Goal: Check status

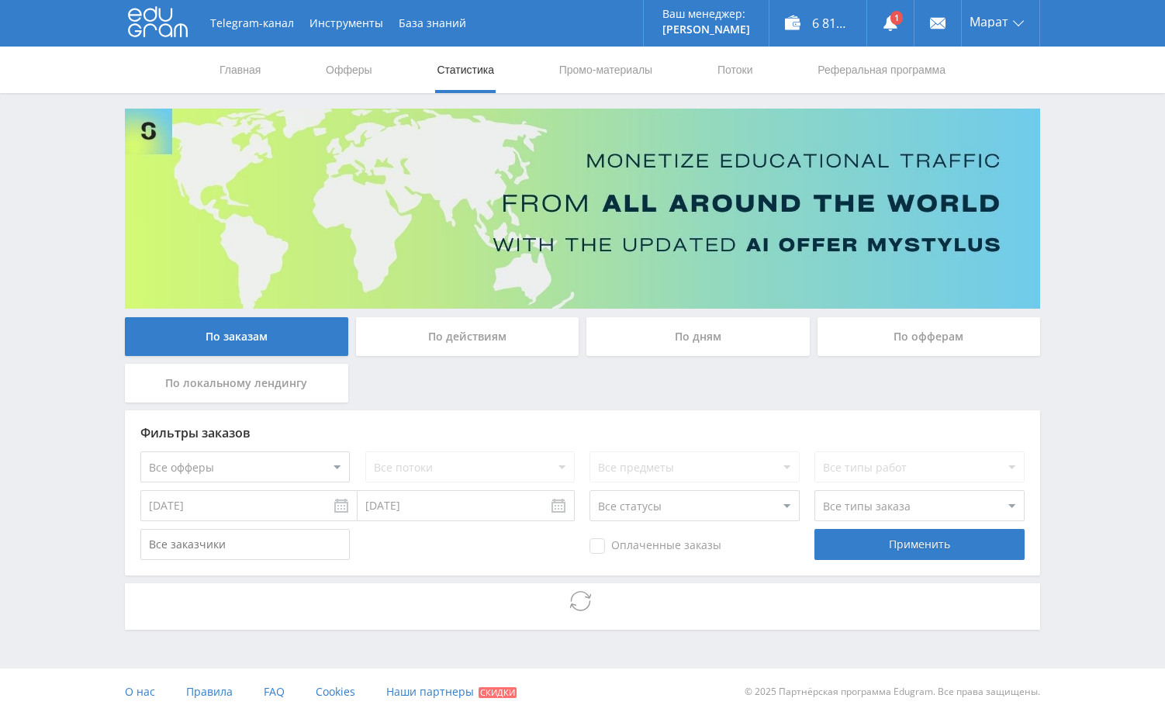
click at [1080, 222] on div "Telegram-канал Инструменты База знаний Ваш менеджер: Alex Alex Online @edugram_…" at bounding box center [582, 357] width 1165 height 715
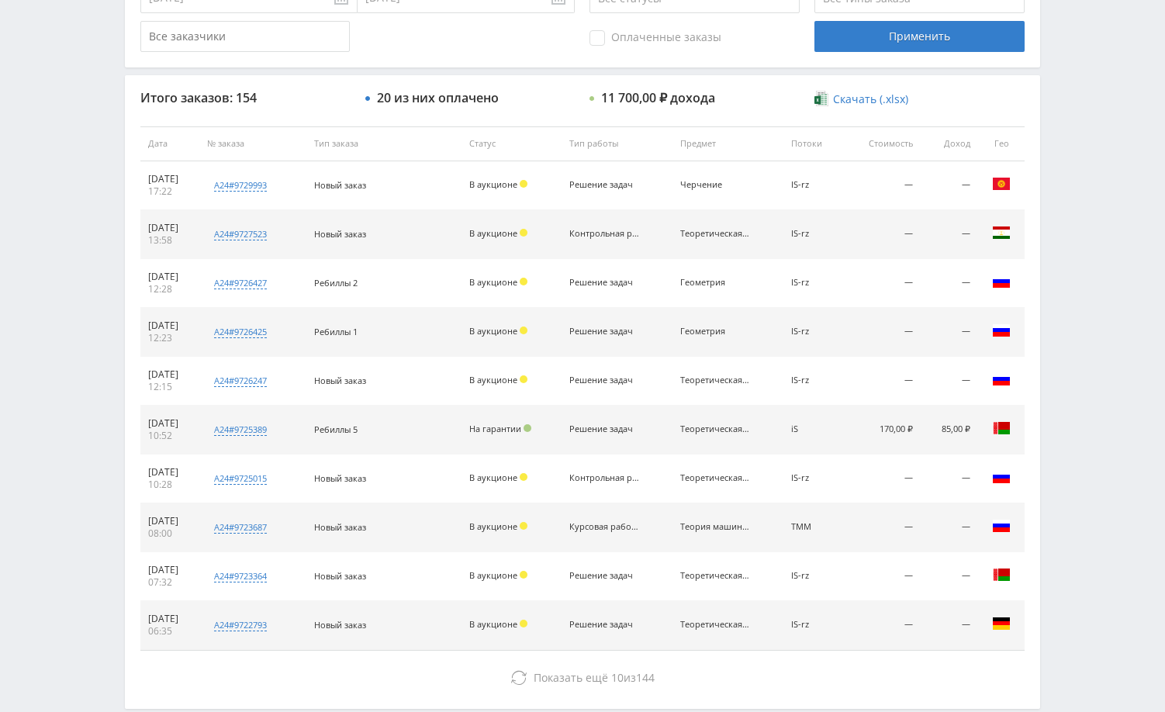
scroll to position [543, 0]
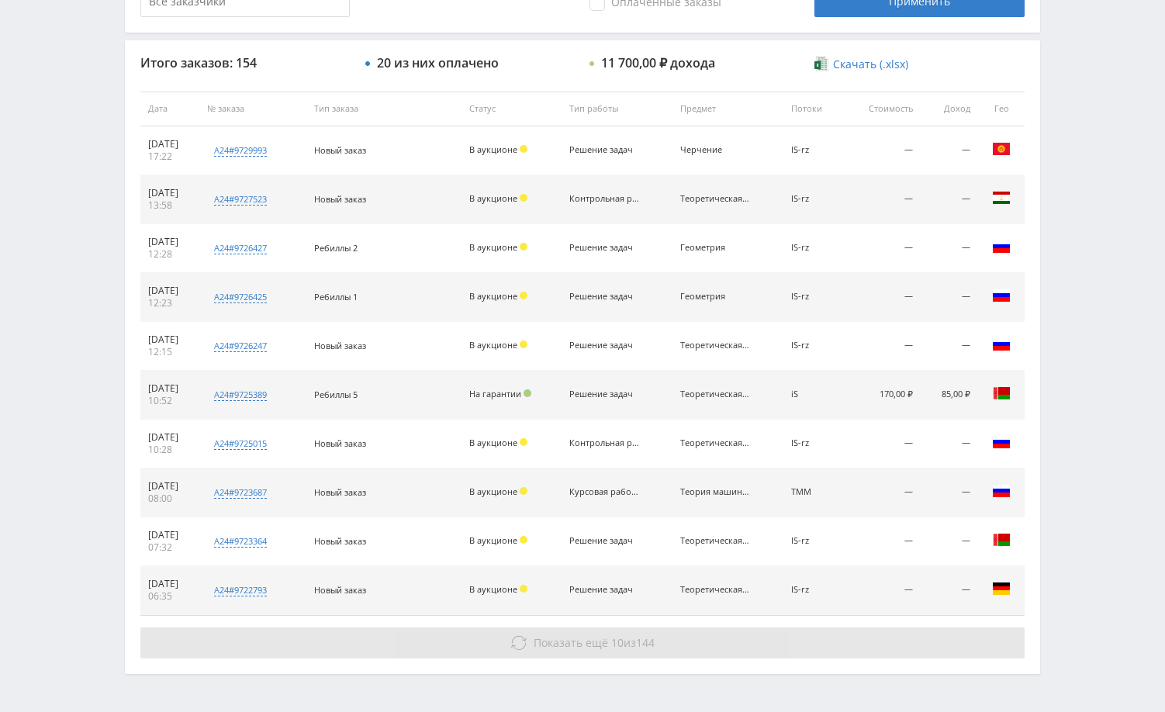
click at [873, 638] on button "Показать ещё 10 из 144" at bounding box center [582, 643] width 884 height 31
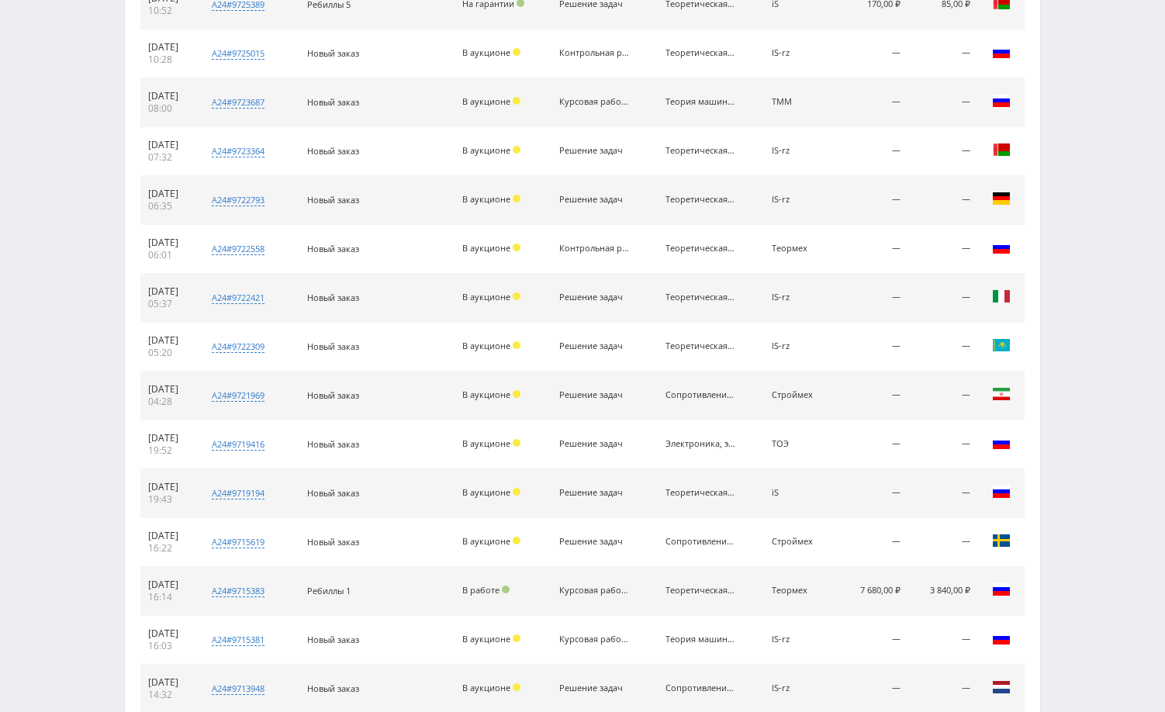
scroll to position [1079, 0]
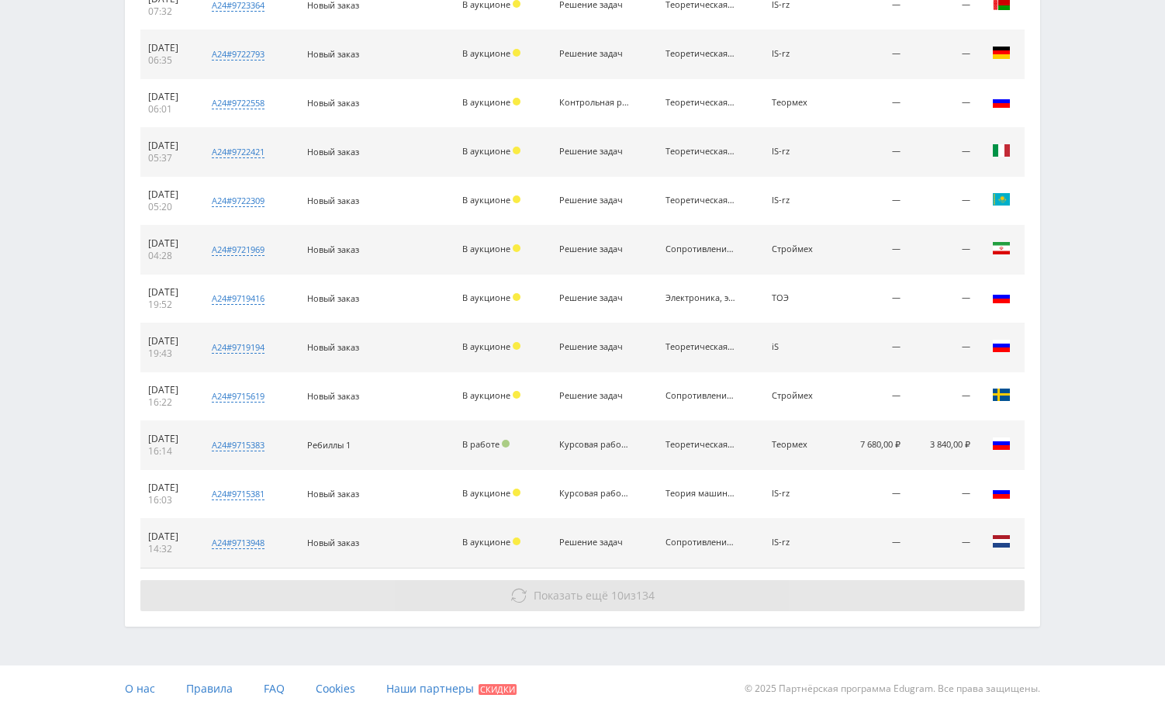
click at [923, 596] on button "Показать ещё 10 из 134" at bounding box center [582, 595] width 884 height 31
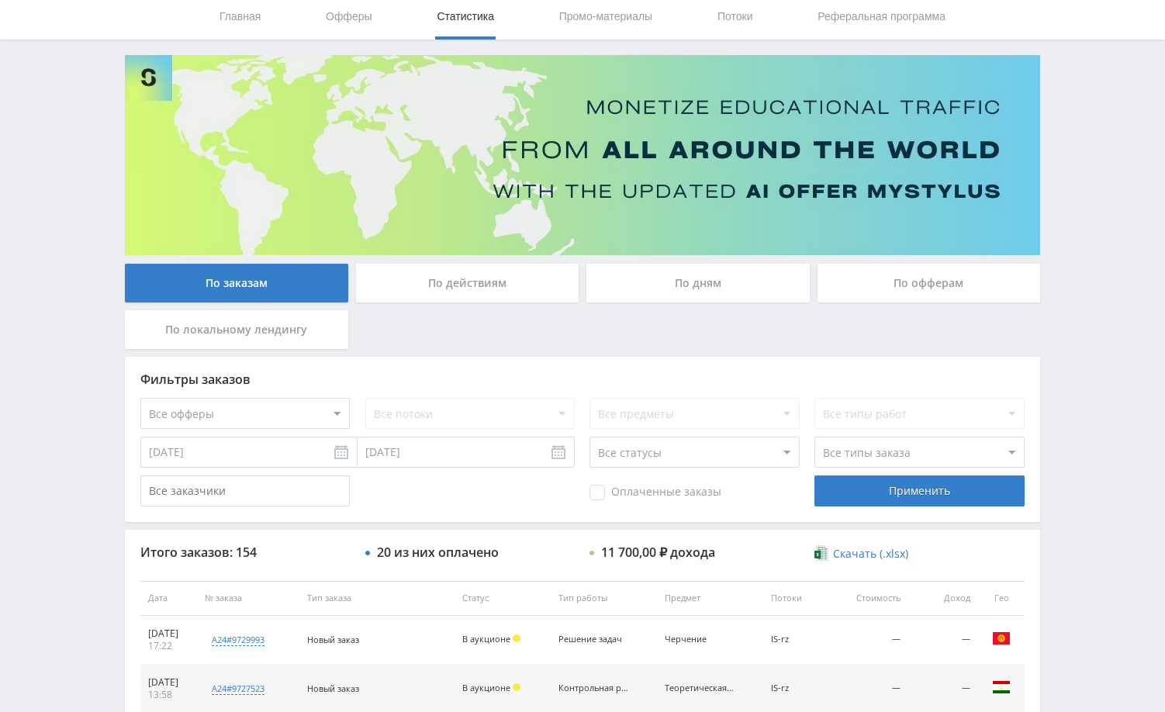
scroll to position [0, 0]
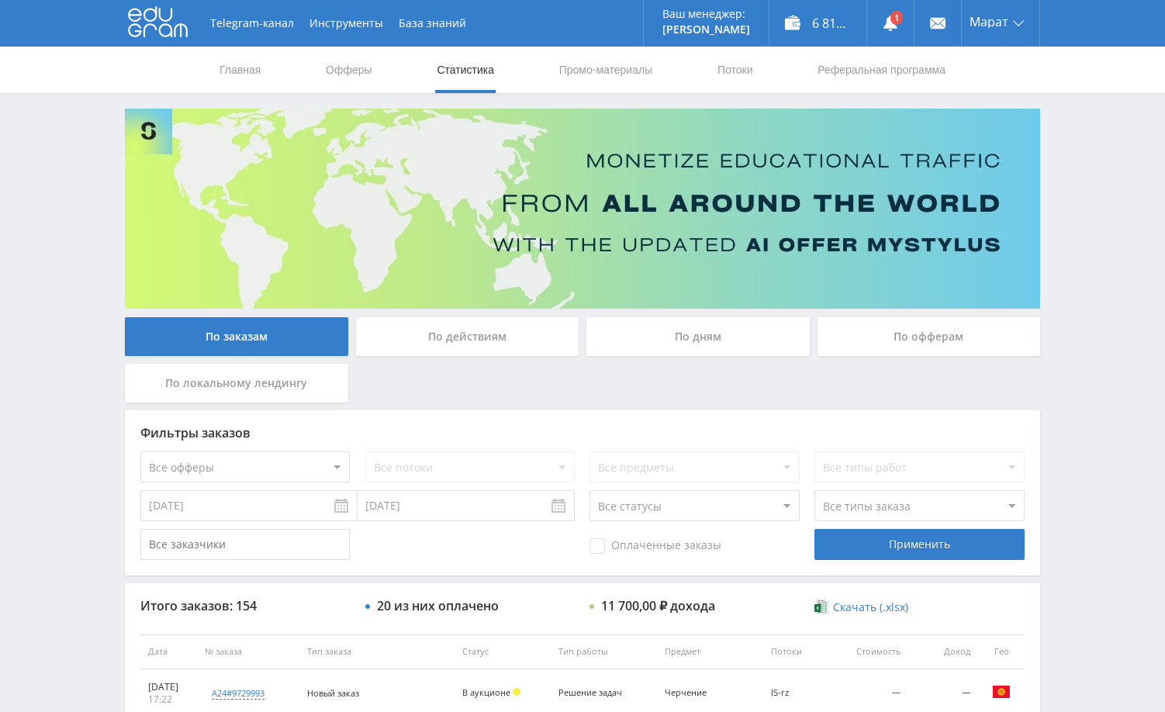
click at [685, 336] on div "По дням" at bounding box center [698, 336] width 223 height 39
click at [0, 0] on input "По дням" at bounding box center [0, 0] width 0 height 0
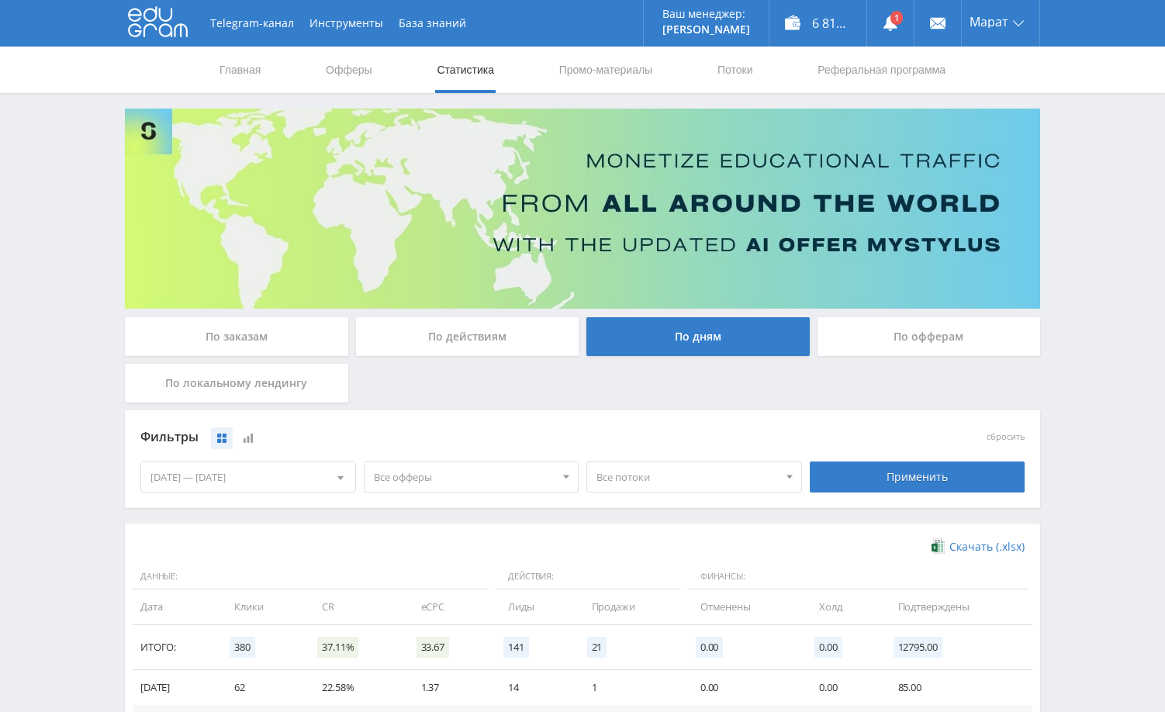
click at [289, 344] on div "По заказам" at bounding box center [236, 336] width 223 height 39
click at [0, 0] on input "По заказам" at bounding box center [0, 0] width 0 height 0
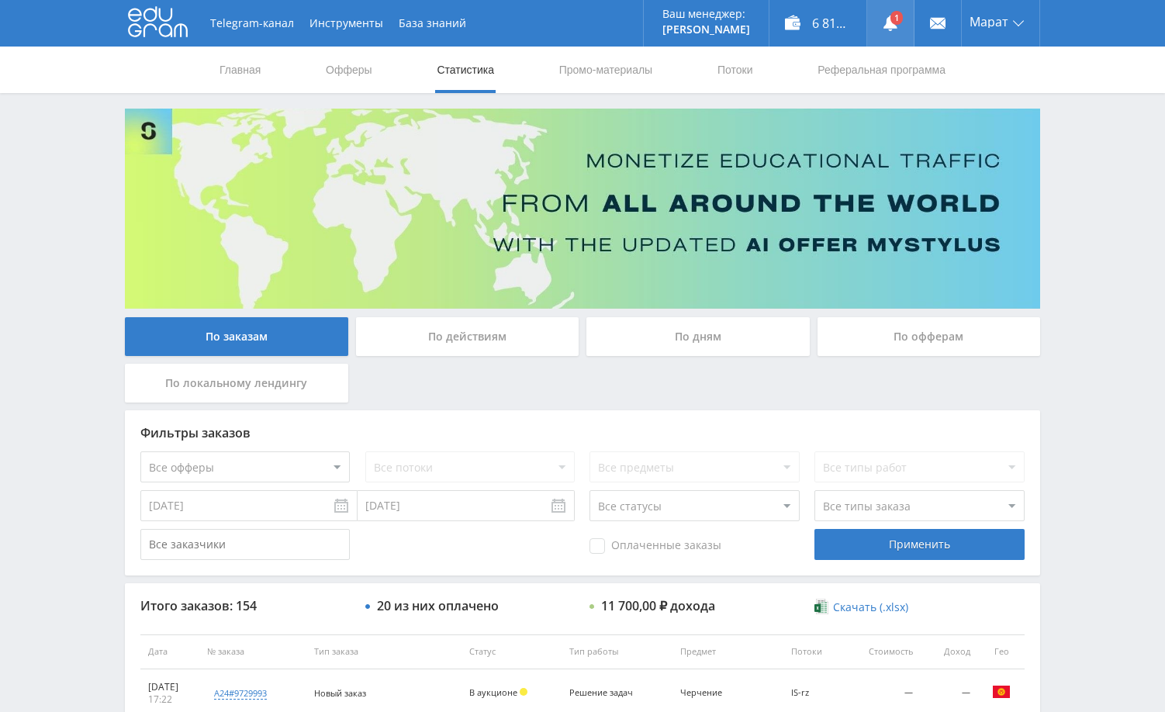
click at [886, 18] on icon at bounding box center [891, 24] width 16 height 16
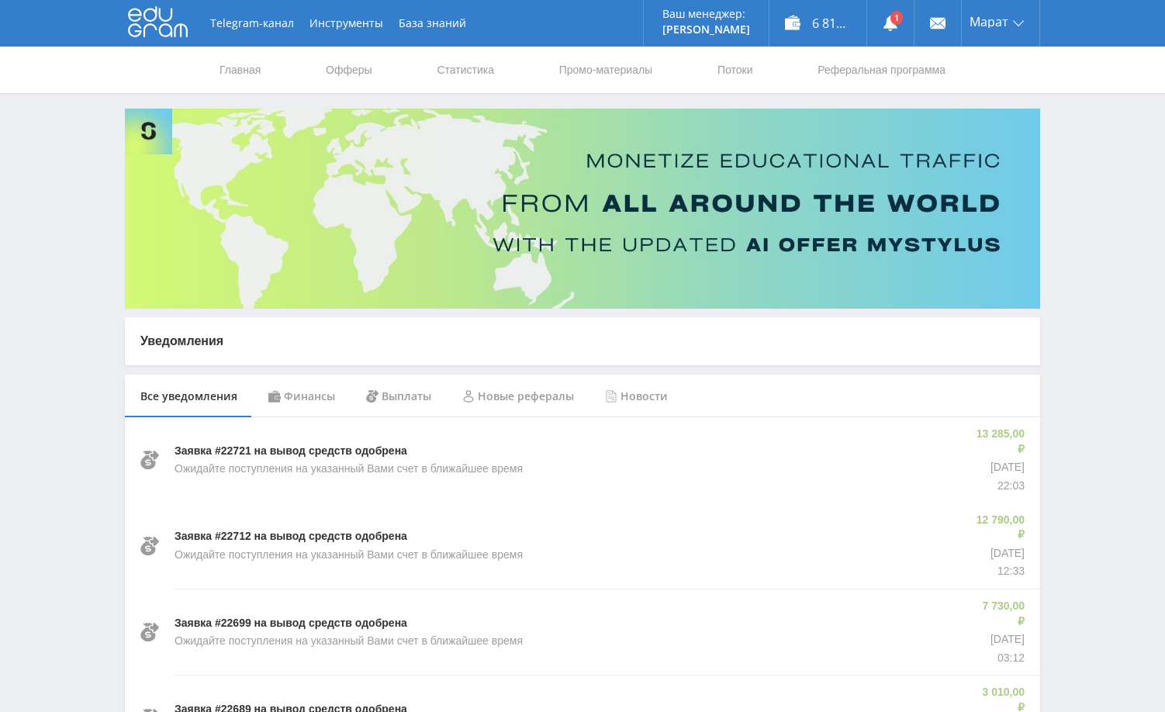
click at [313, 400] on div "Финансы" at bounding box center [302, 396] width 98 height 43
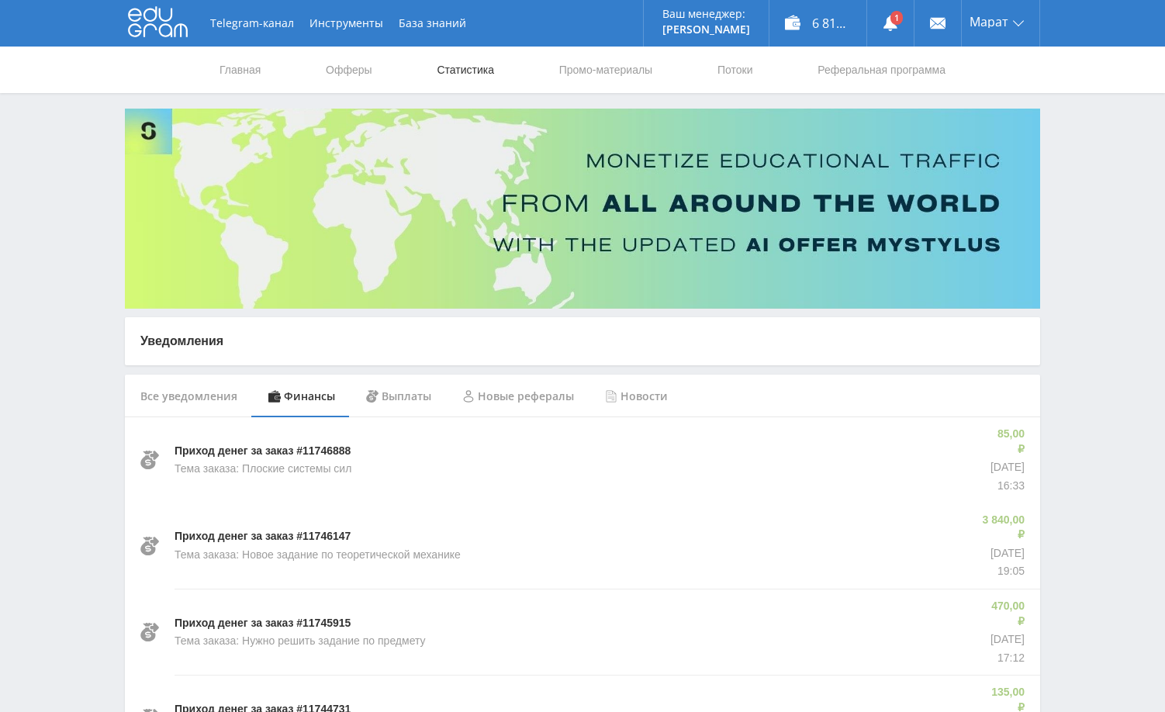
click at [454, 69] on link "Статистика" at bounding box center [465, 70] width 61 height 47
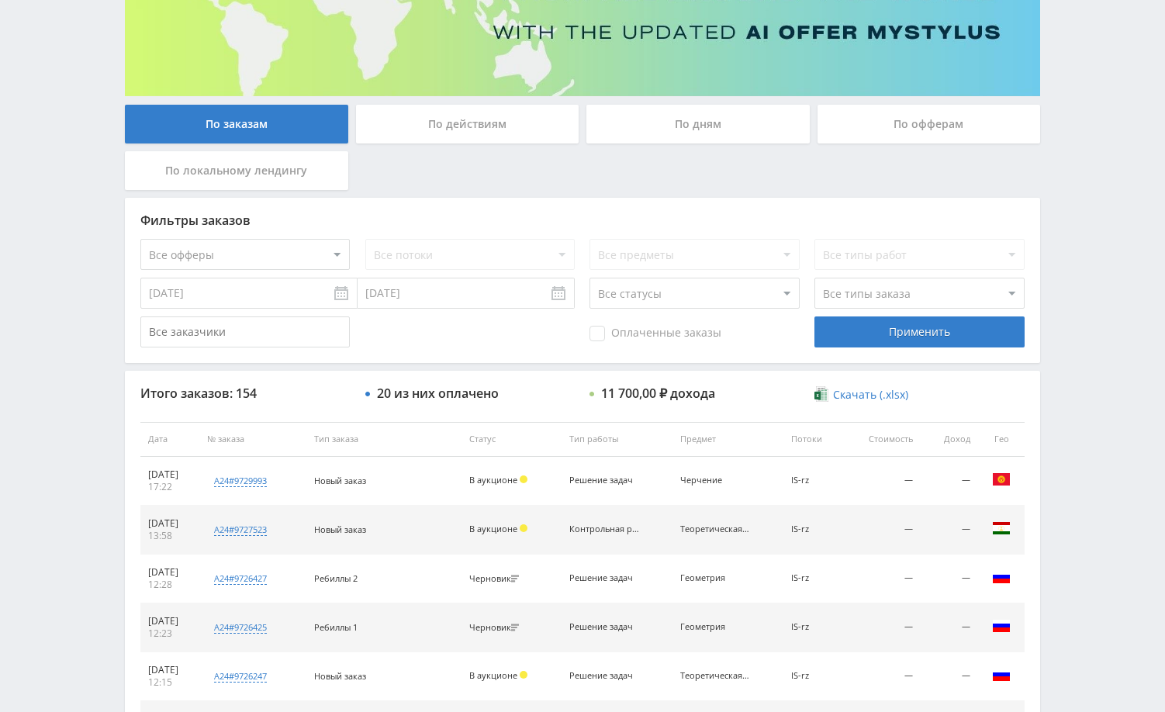
scroll to position [236, 0]
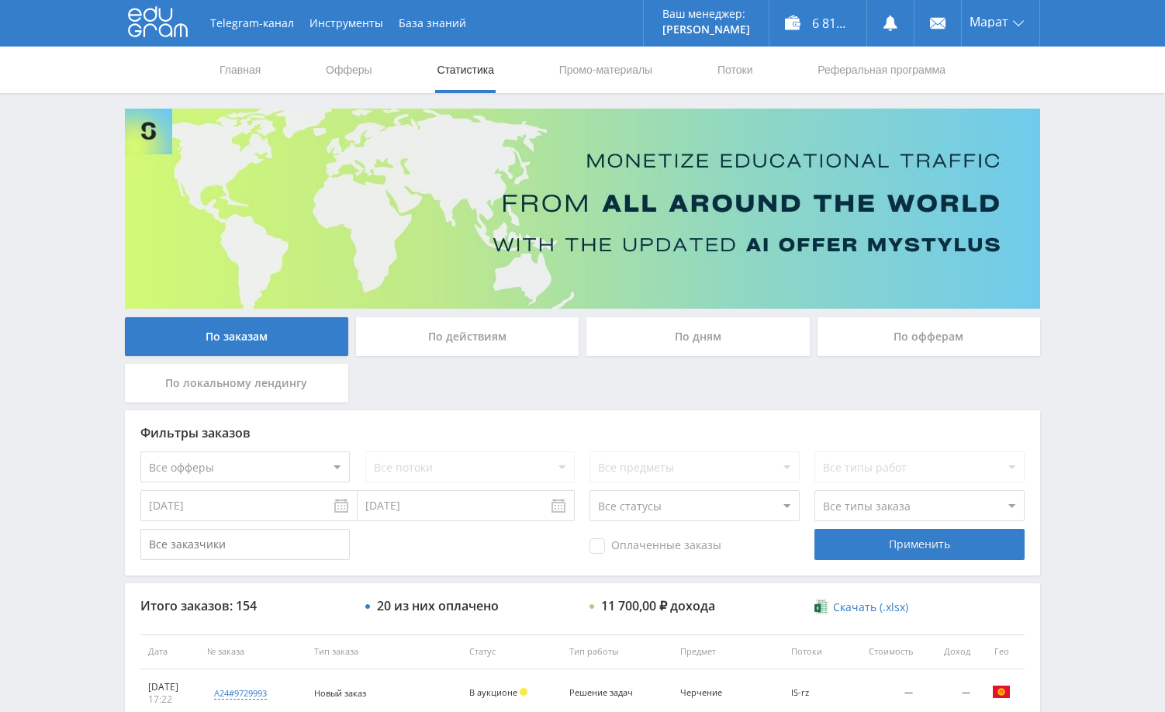
click at [1130, 355] on div "Telegram-канал Инструменты База знаний Ваш менеджер: Alex Alex Online @edugram_…" at bounding box center [582, 651] width 1165 height 1303
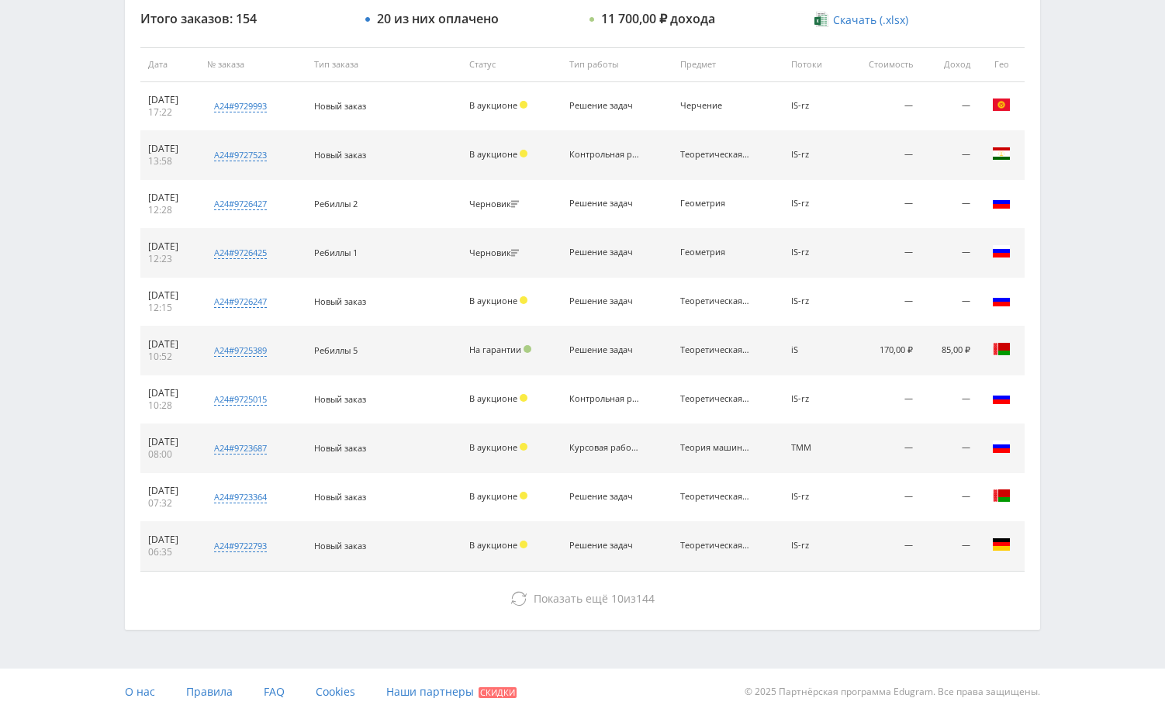
scroll to position [590, 0]
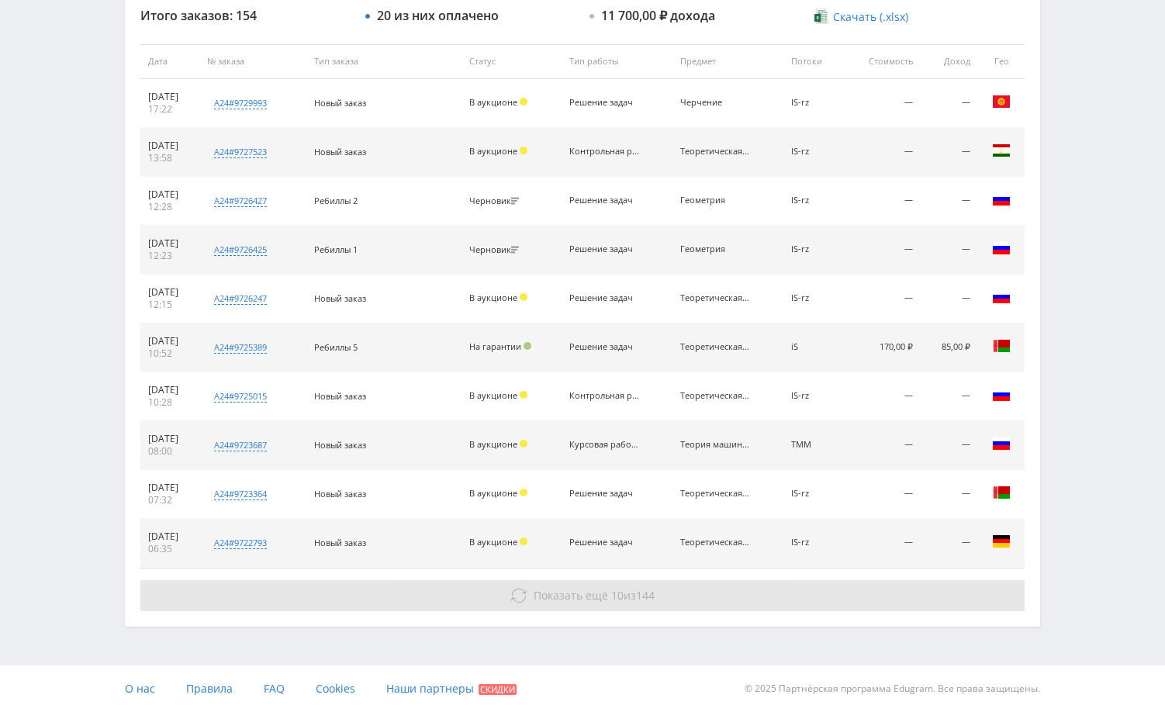
click at [923, 585] on button "Показать ещё 10 из 144" at bounding box center [582, 595] width 884 height 31
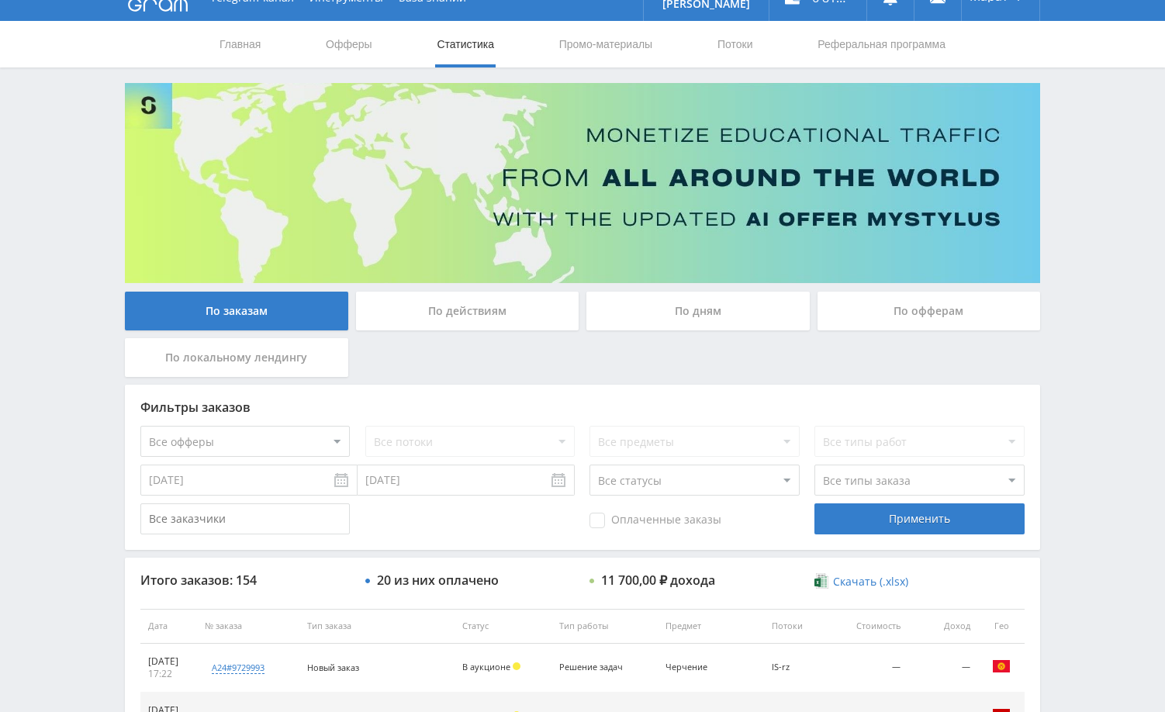
scroll to position [0, 0]
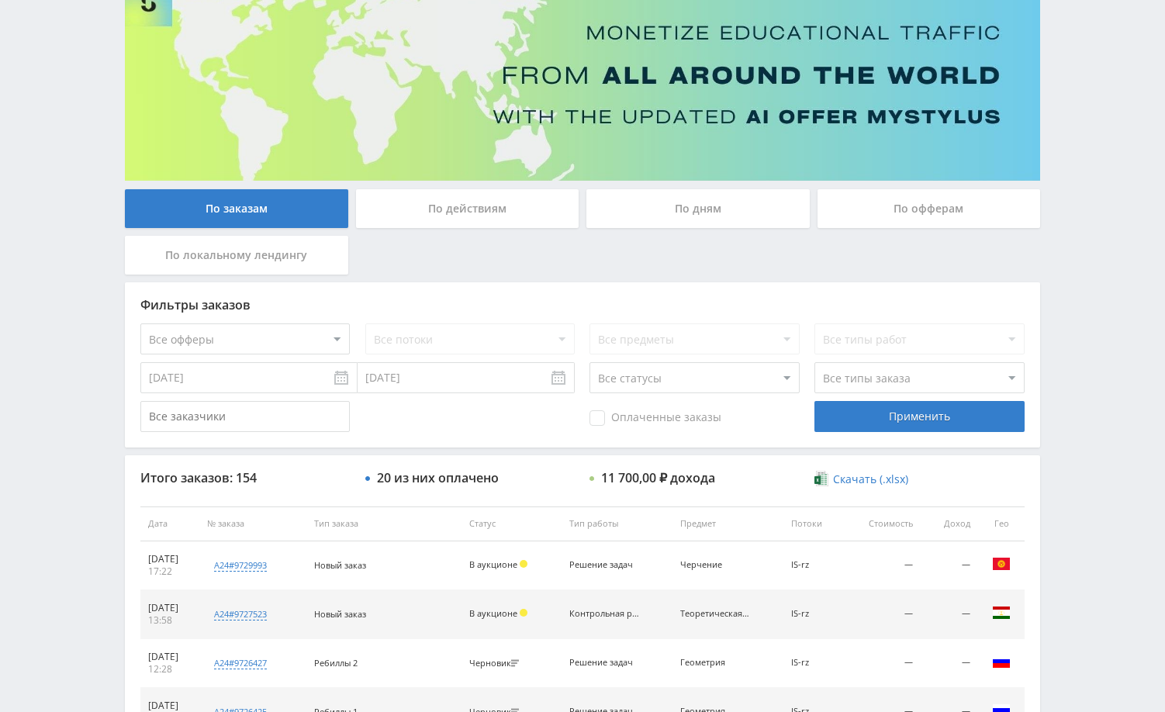
scroll to position [155, 0]
